Goal: Check status: Check status

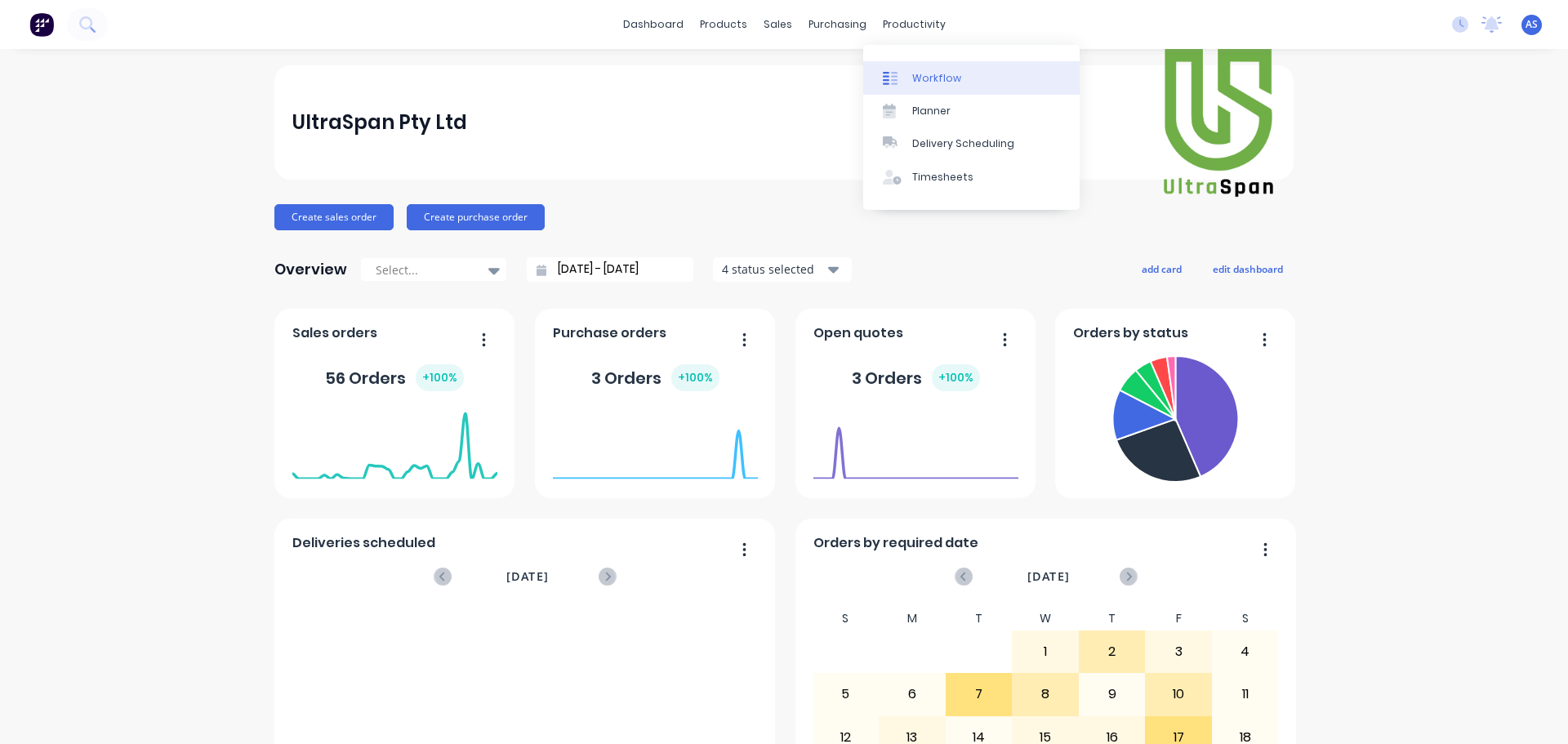
click at [926, 68] on link "Workflow" at bounding box center [971, 77] width 216 height 32
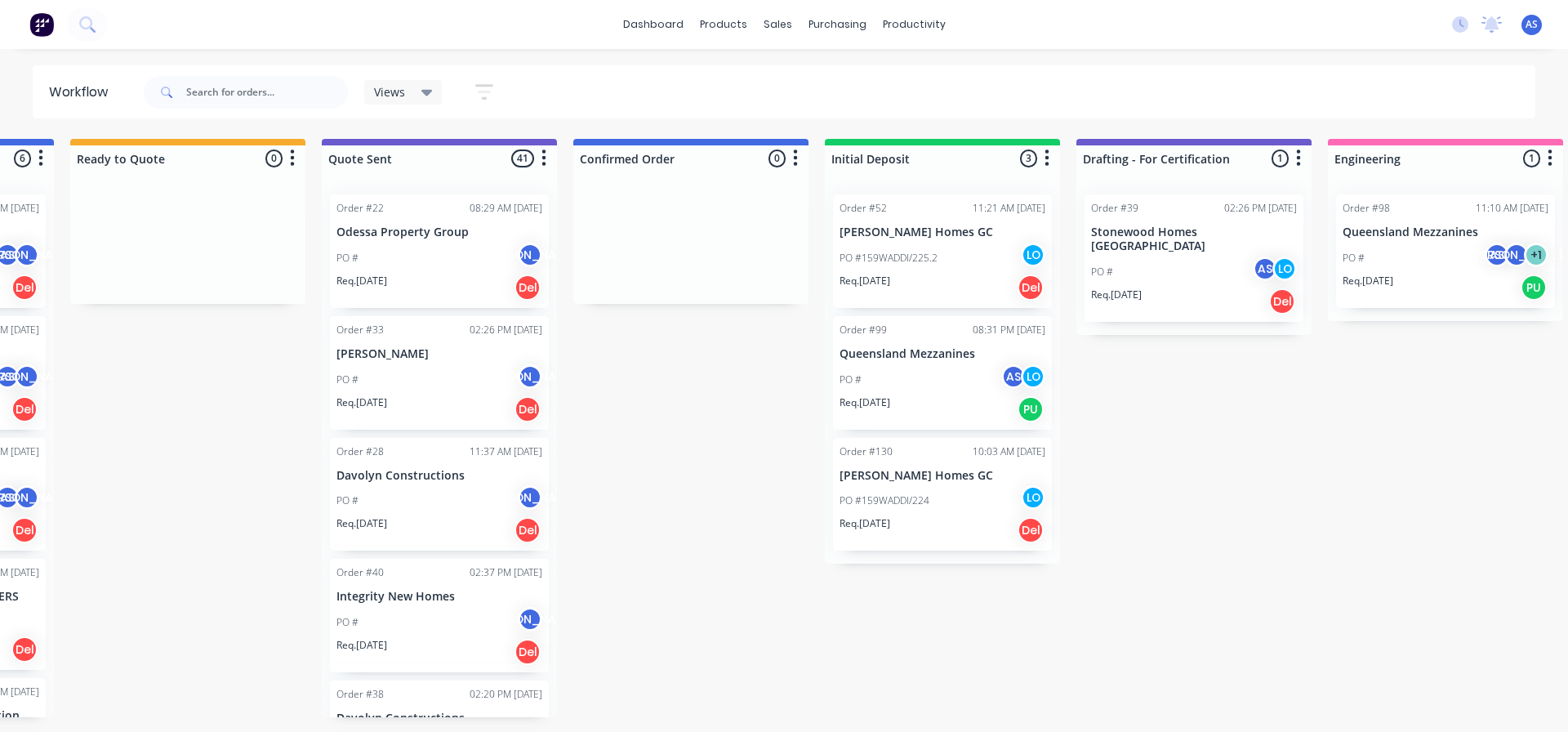
scroll to position [0, 772]
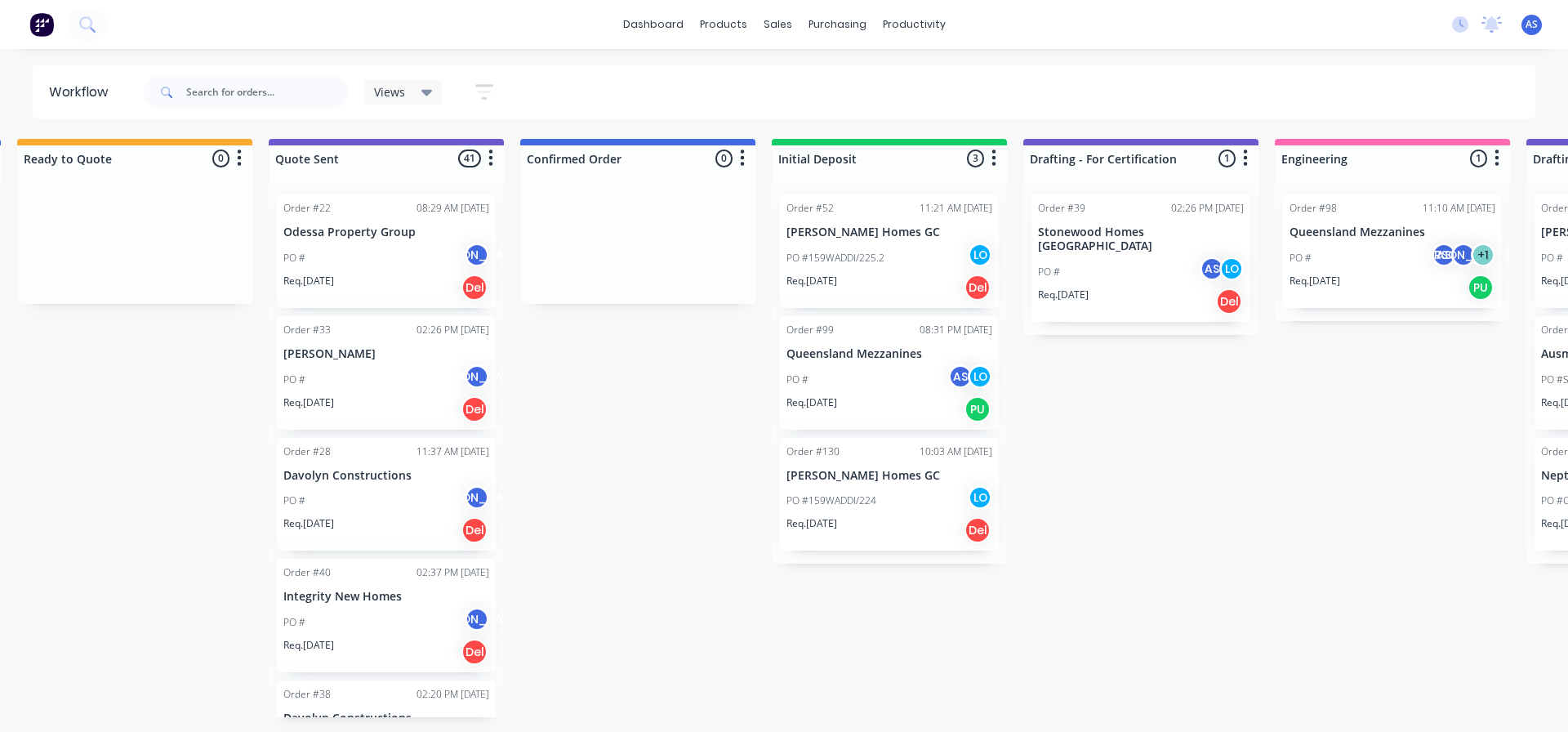
click at [892, 254] on div "PO #159WADDI/225.2 LO" at bounding box center [889, 258] width 206 height 31
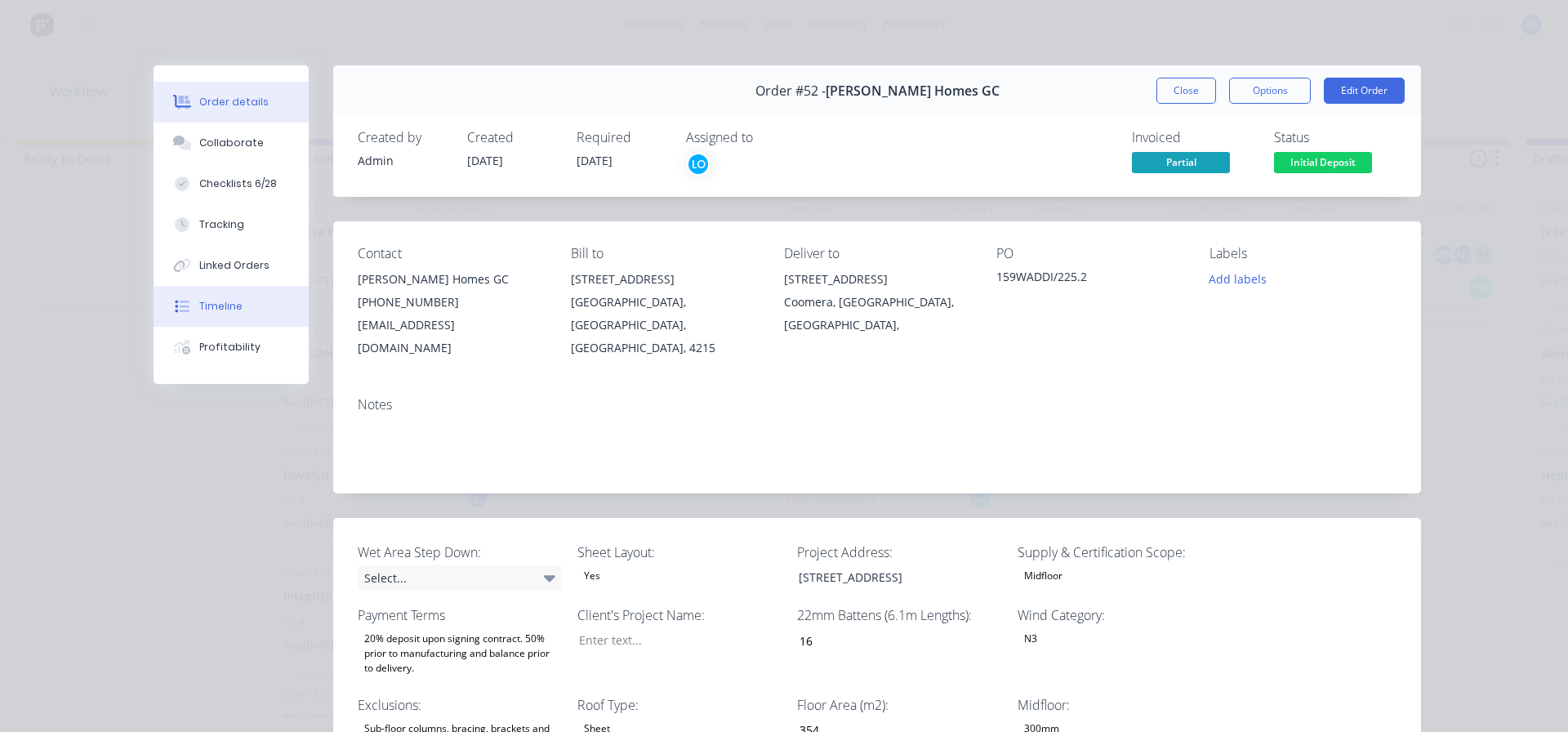
click at [228, 316] on button "Timeline" at bounding box center [231, 306] width 155 height 41
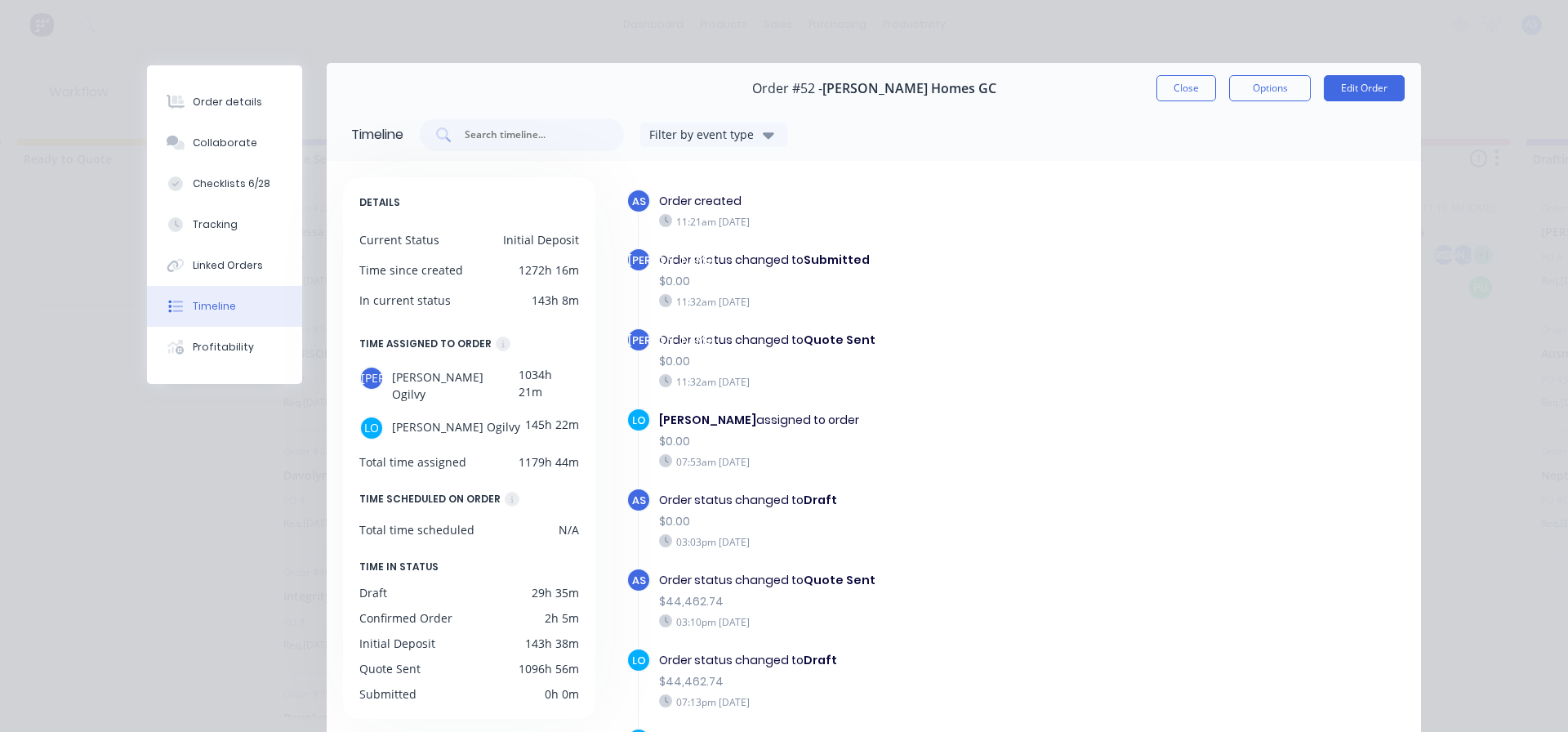
scroll to position [0, 0]
click at [1165, 95] on button "Close" at bounding box center [1186, 91] width 59 height 26
